Goal: Transaction & Acquisition: Book appointment/travel/reservation

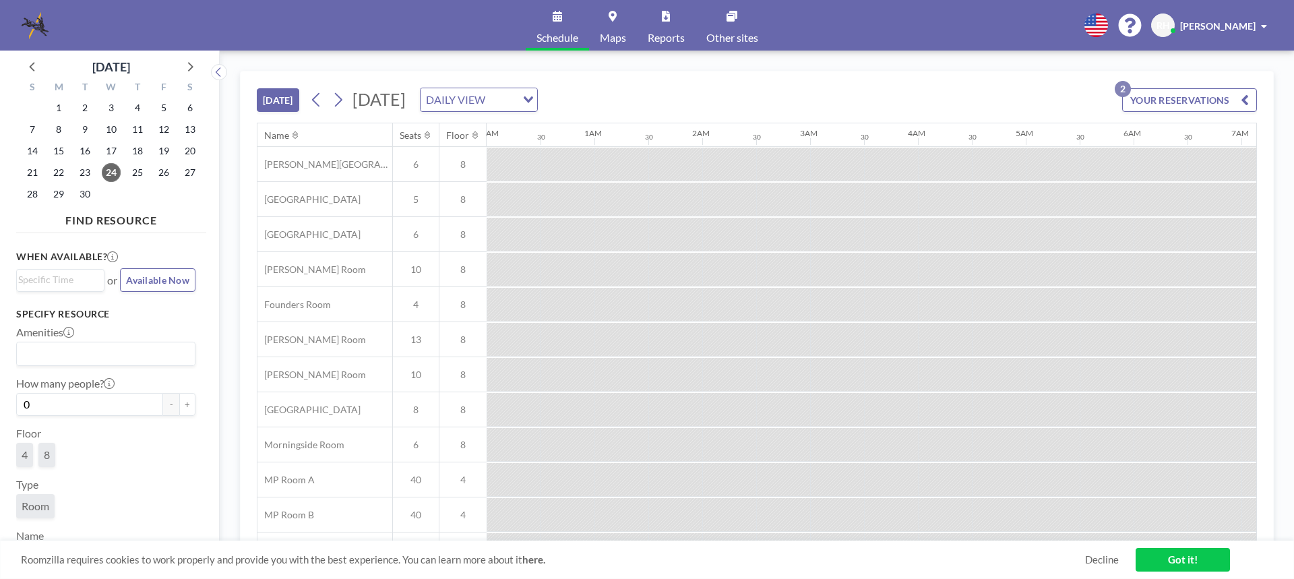
scroll to position [0, 1402]
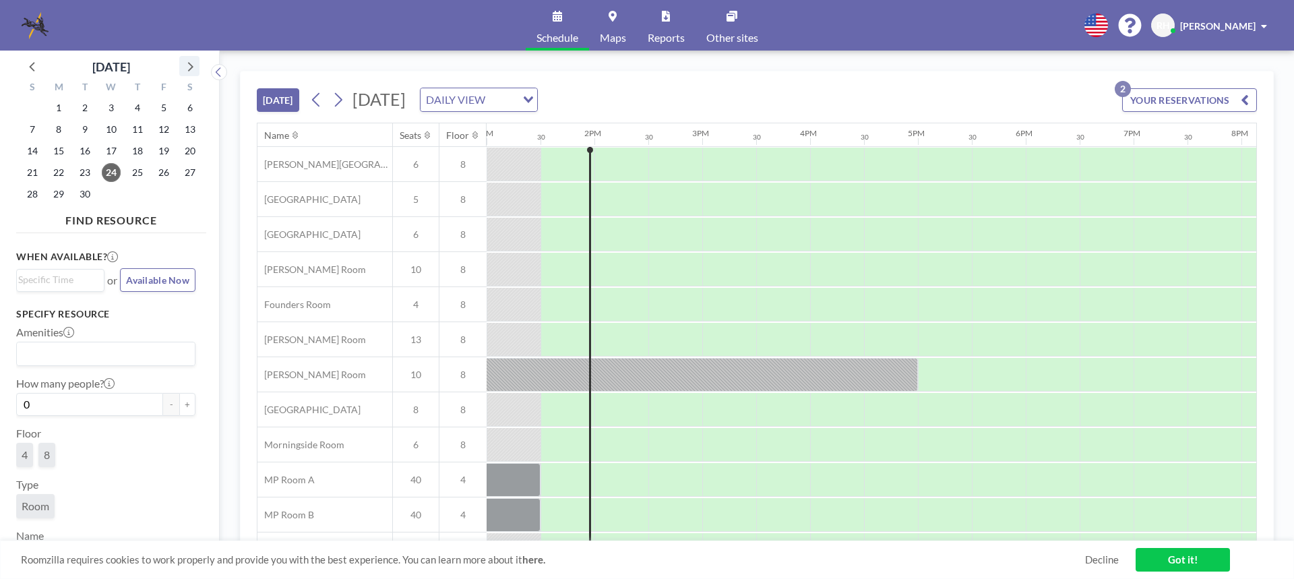
click at [188, 68] on icon at bounding box center [190, 66] width 18 height 18
click at [138, 129] on span "9" at bounding box center [137, 129] width 19 height 19
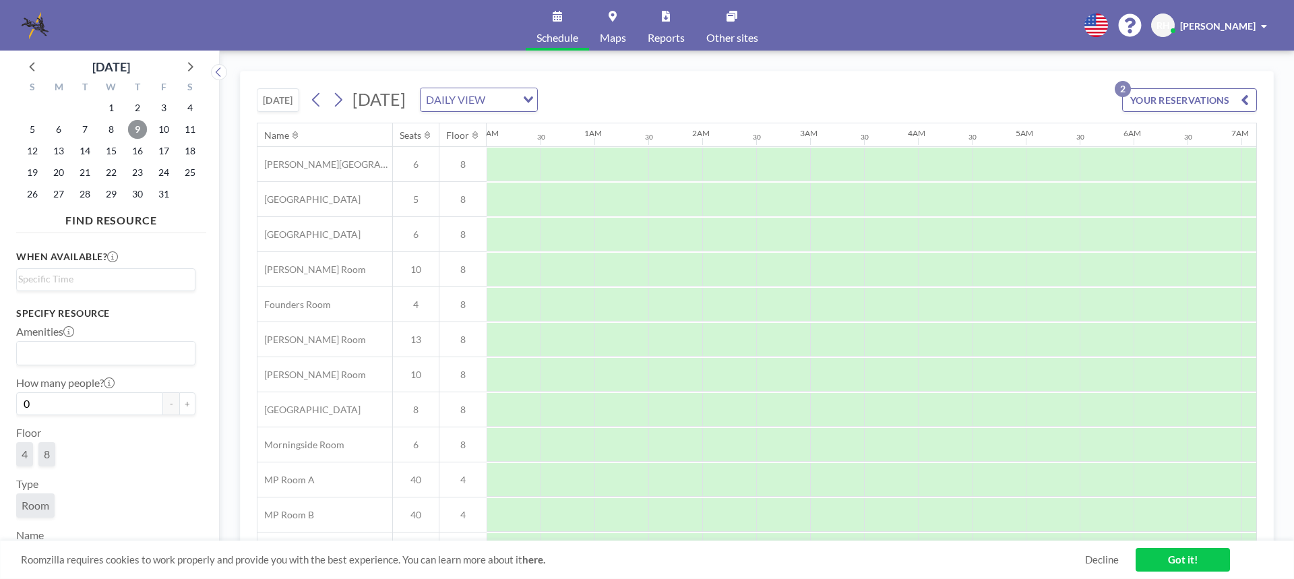
scroll to position [0, 809]
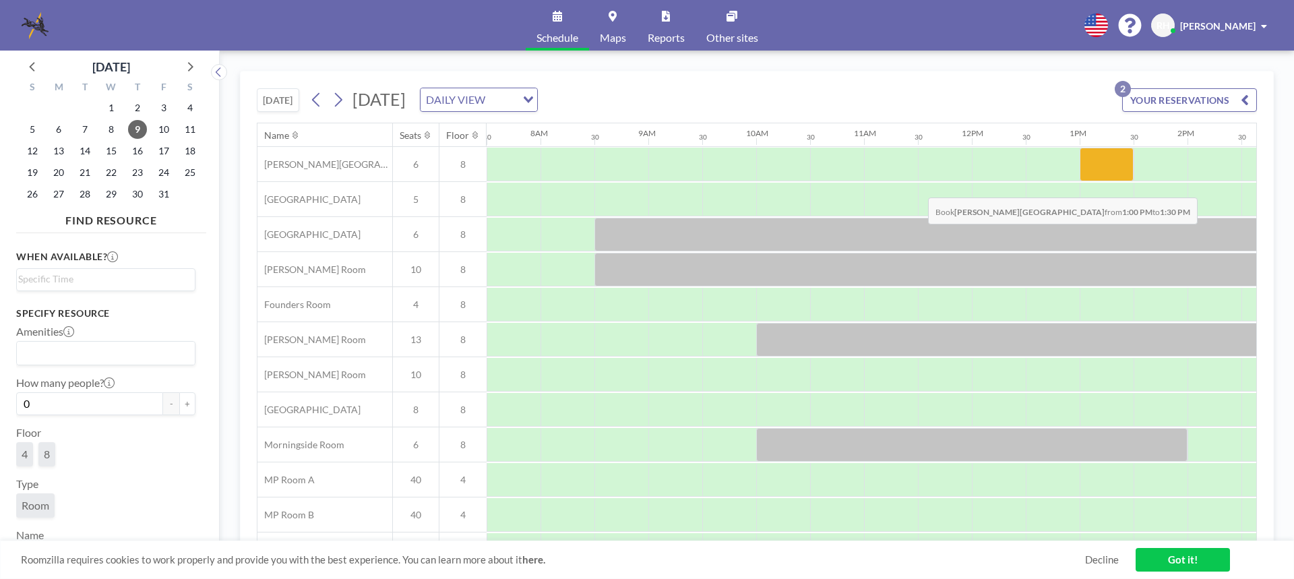
drag, startPoint x: 1103, startPoint y: 180, endPoint x: 913, endPoint y: 187, distance: 189.6
click at [913, 187] on div "[PERSON_NAME][GEOGRAPHIC_DATA] [GEOGRAPHIC_DATA] [GEOGRAPHIC_DATA] 6 8 [PERSON_…" at bounding box center [858, 392] width 2818 height 491
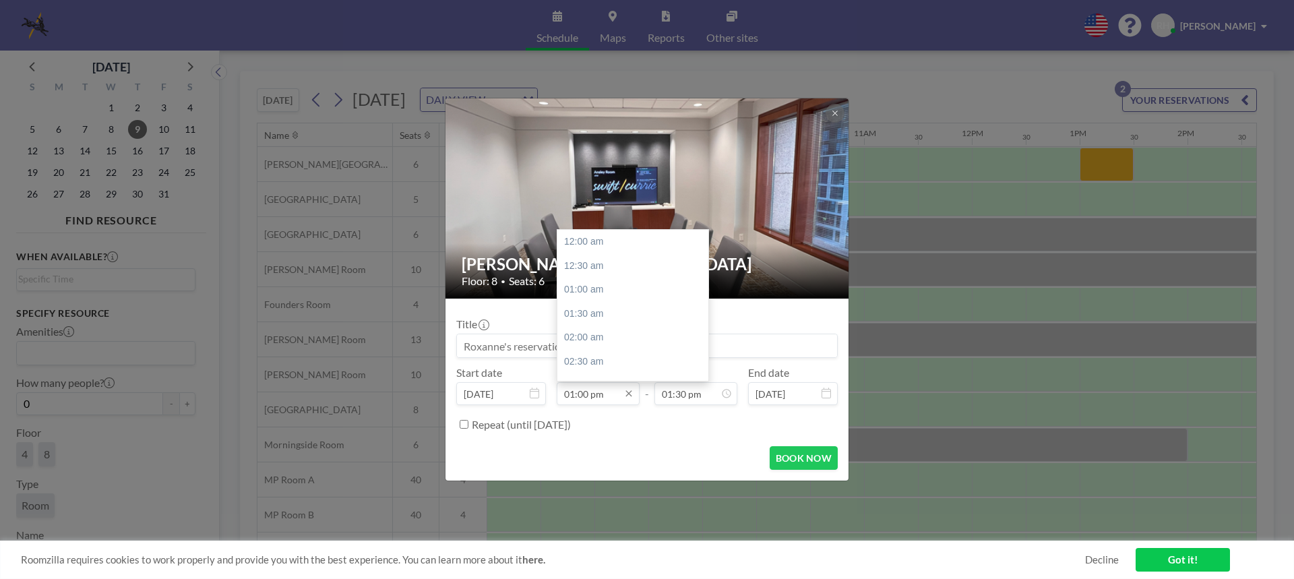
scroll to position [624, 0]
click at [597, 340] on div "03:00 pm" at bounding box center [636, 338] width 158 height 24
type input "03:00 pm"
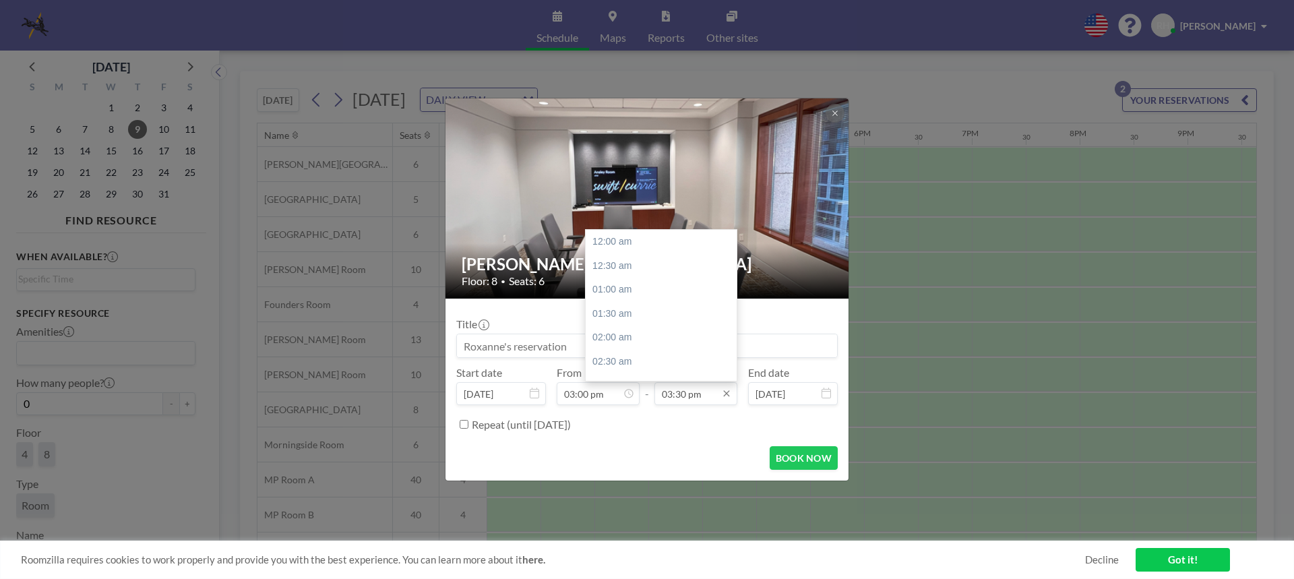
scroll to position [744, 0]
click at [708, 395] on input "03:30 pm" at bounding box center [696, 393] width 83 height 23
click at [611, 359] on div "06:00 pm" at bounding box center [665, 362] width 158 height 24
type input "06:00 pm"
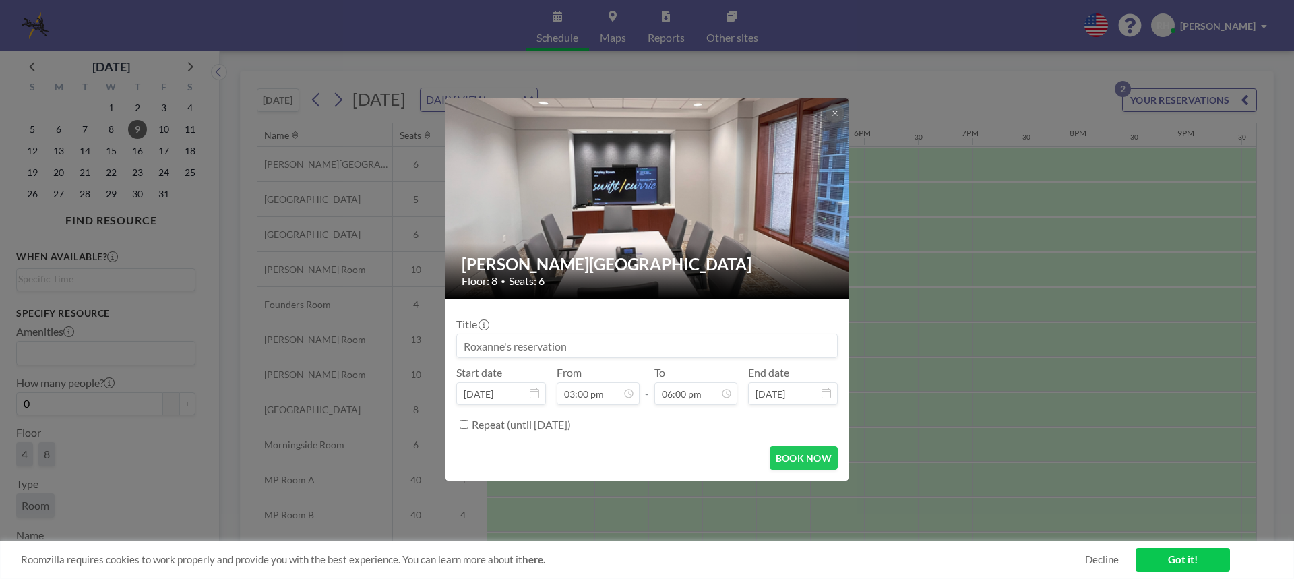
scroll to position [864, 0]
click at [497, 346] on input at bounding box center [647, 345] width 380 height 23
paste input "[PERSON_NAME] Sundown - [PERSON_NAME] Depo Prep Meeting (MHM)"
type input "[PERSON_NAME] Sundown - [PERSON_NAME] Depo Prep Meeting (MHM)"
click at [817, 459] on button "BOOK NOW" at bounding box center [804, 458] width 68 height 24
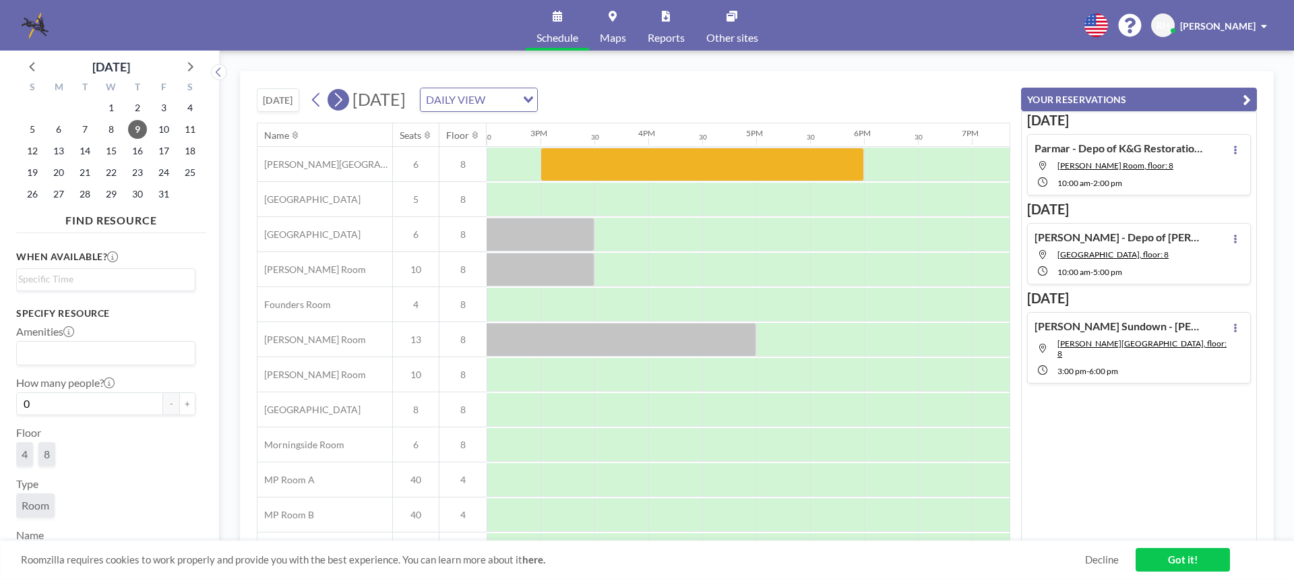
click at [344, 102] on icon at bounding box center [338, 100] width 13 height 20
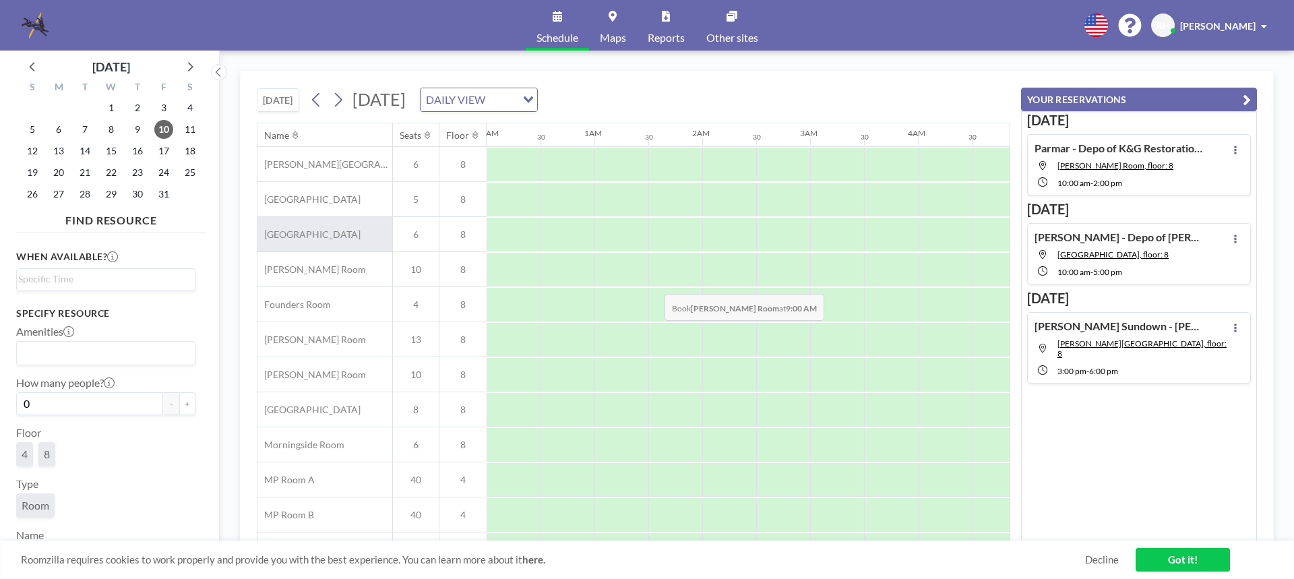
scroll to position [0, 809]
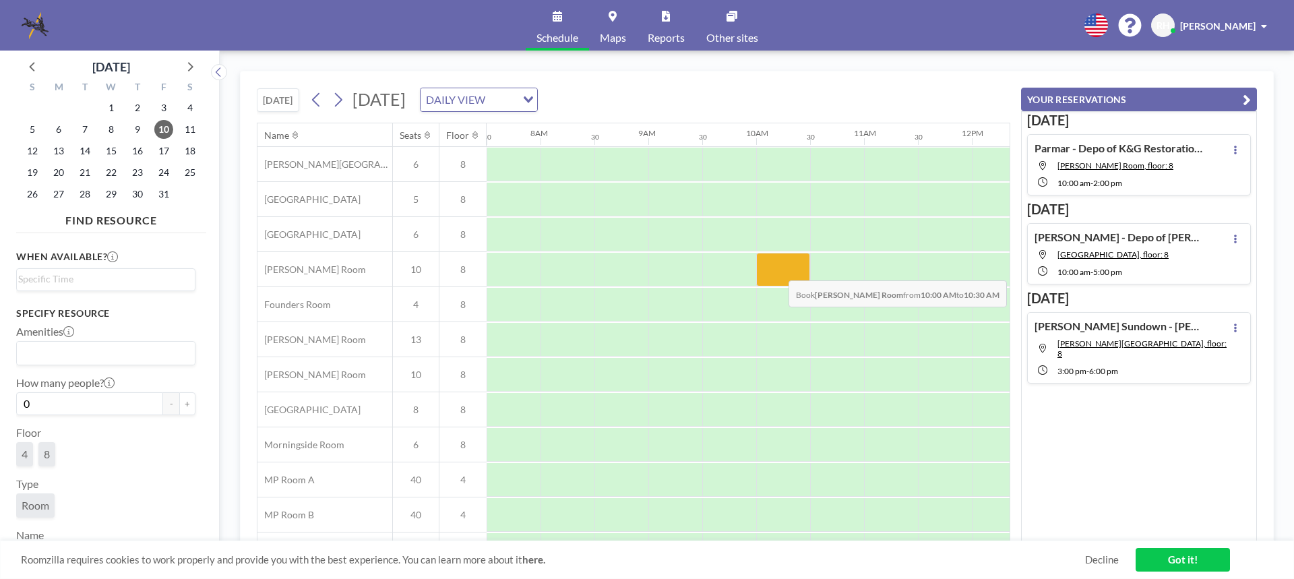
click at [778, 270] on div at bounding box center [783, 270] width 54 height 34
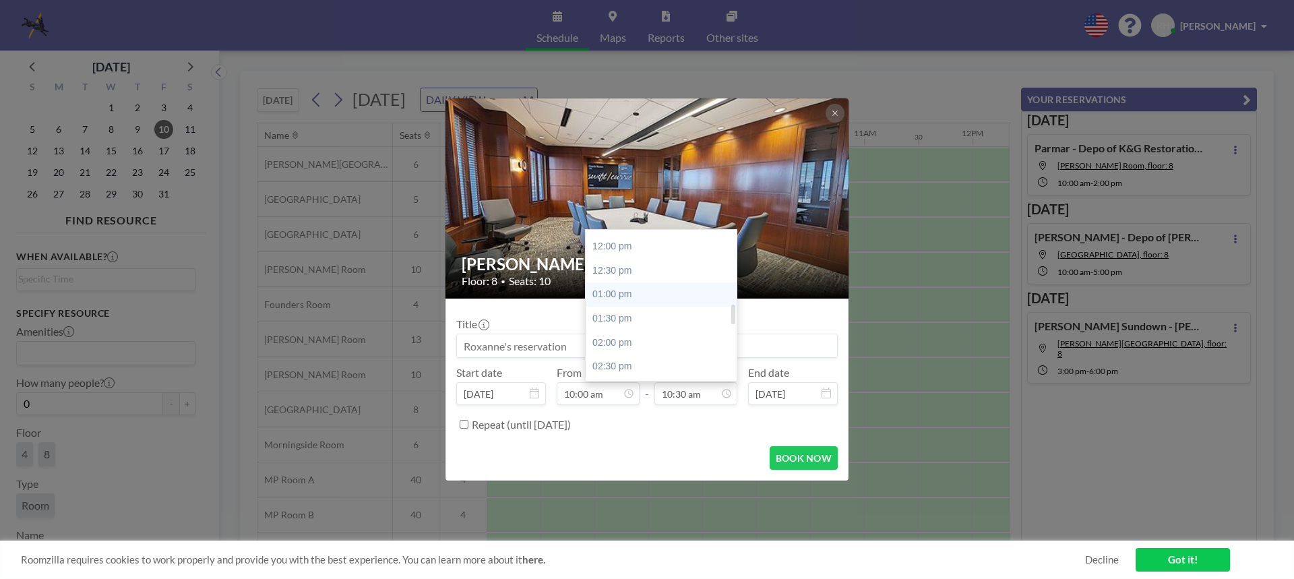
scroll to position [638, 0]
click at [622, 275] on div "02:00 pm" at bounding box center [665, 276] width 158 height 24
type input "02:00 pm"
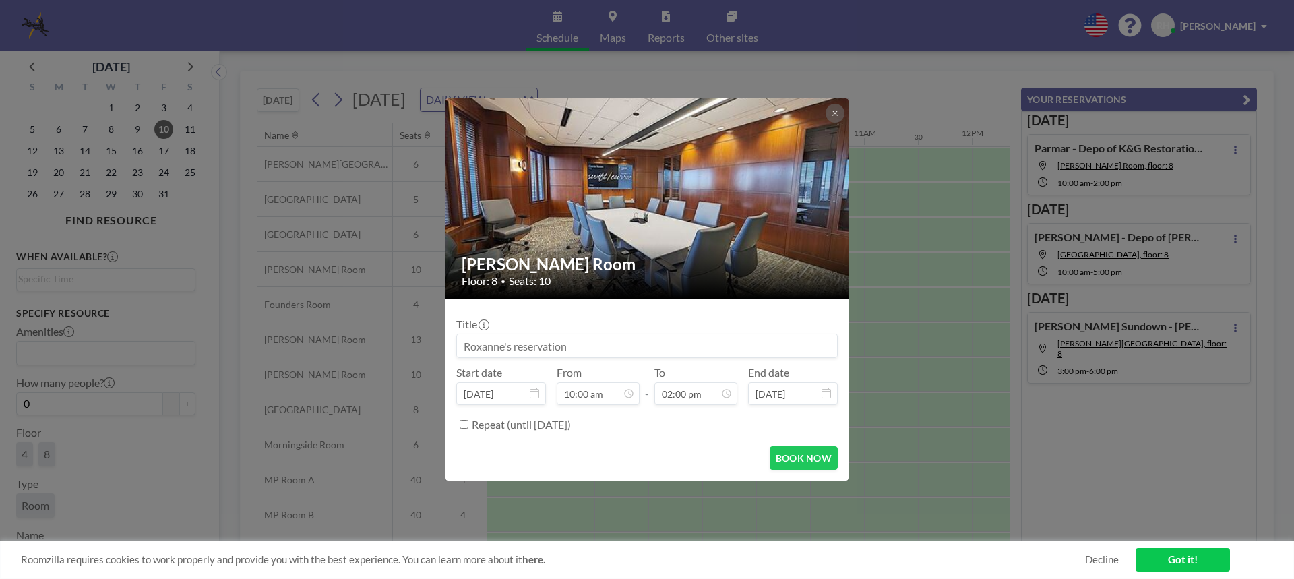
click at [472, 336] on input at bounding box center [647, 345] width 380 height 23
paste input "[PERSON_NAME] Sundown - [PERSON_NAME] Deposition (MHM)"
click at [628, 346] on input "[PERSON_NAME] Sundown - [PERSON_NAME] Deposition (MHM)" at bounding box center [647, 345] width 380 height 23
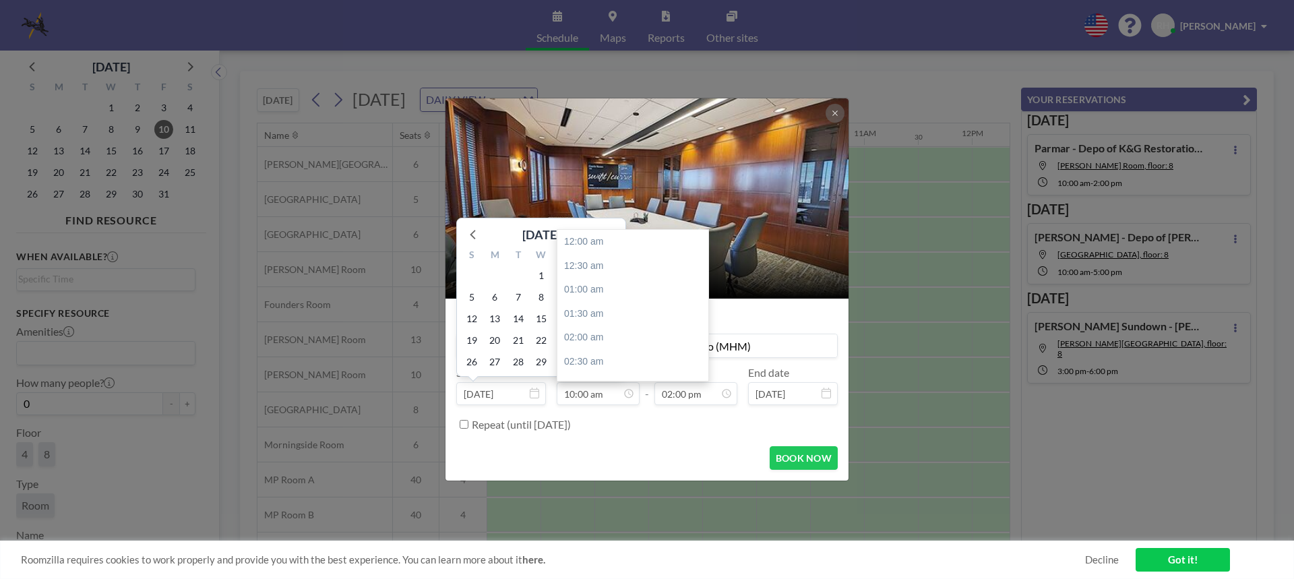
scroll to position [480, 0]
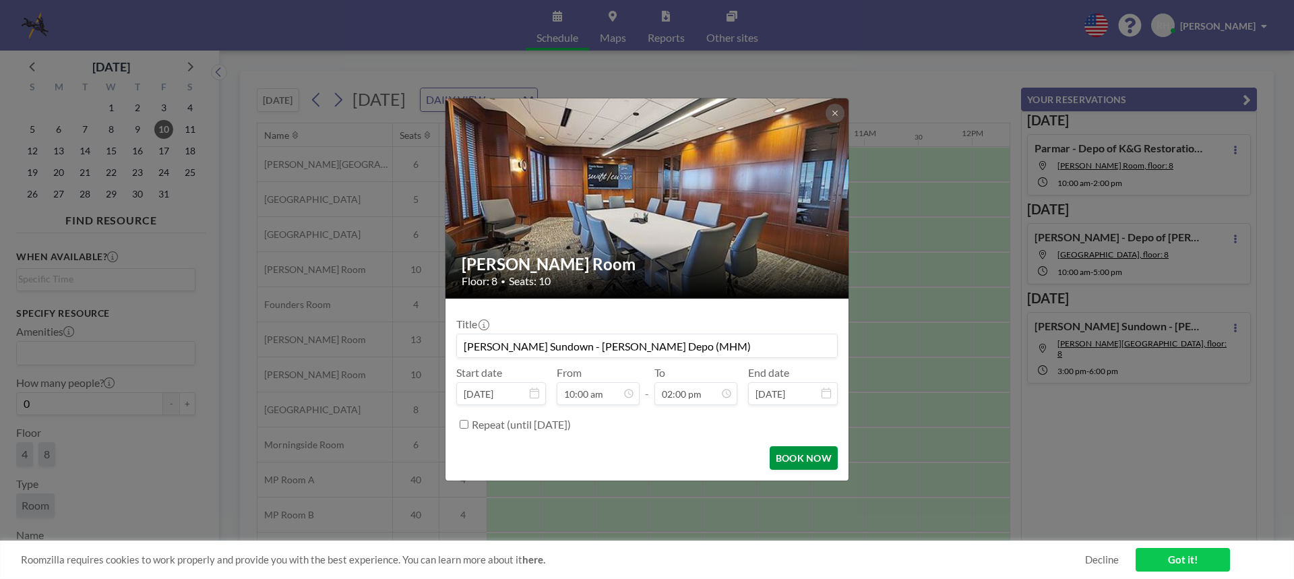
type input "[PERSON_NAME] Sundown - [PERSON_NAME] Depo (MHM)"
click at [799, 460] on button "BOOK NOW" at bounding box center [804, 458] width 68 height 24
